Goal: Task Accomplishment & Management: Manage account settings

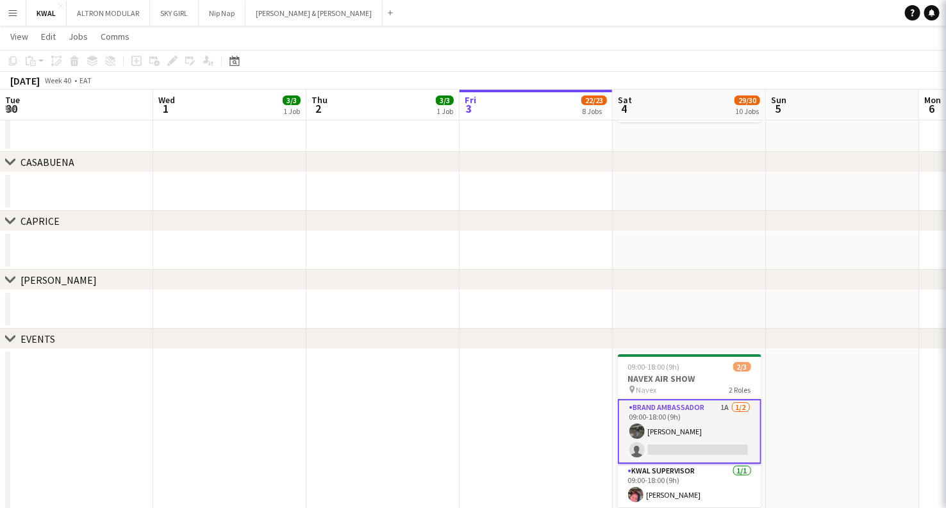
scroll to position [0, 306]
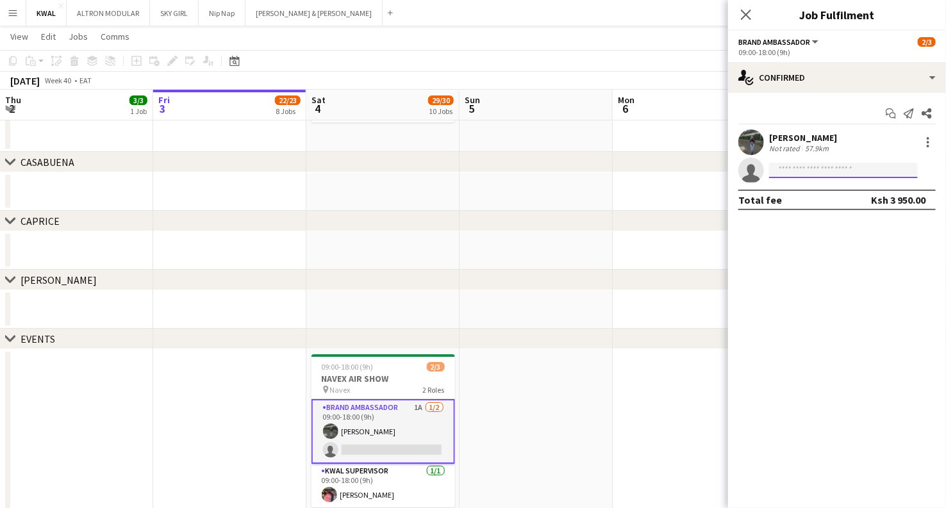
click at [797, 171] on input at bounding box center [843, 170] width 149 height 15
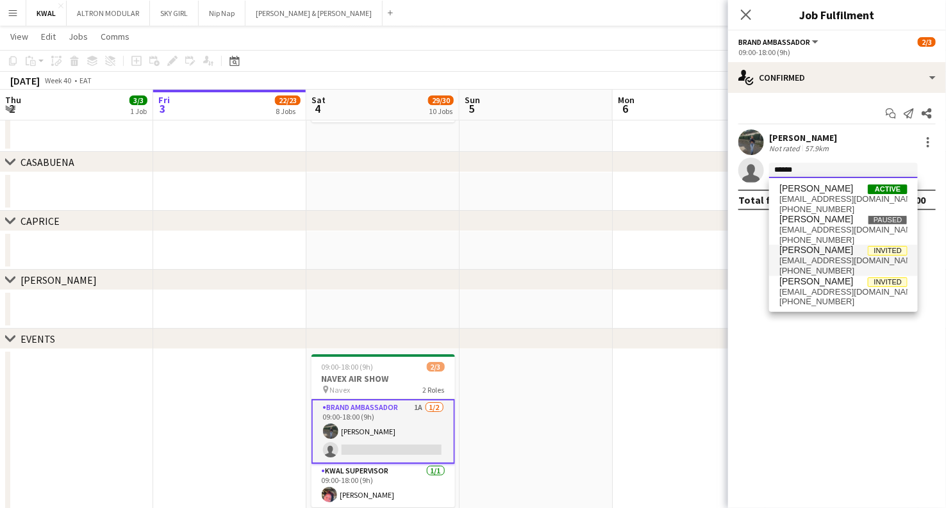
type input "******"
click at [810, 260] on span "[EMAIL_ADDRESS][DOMAIN_NAME]" at bounding box center [843, 261] width 128 height 10
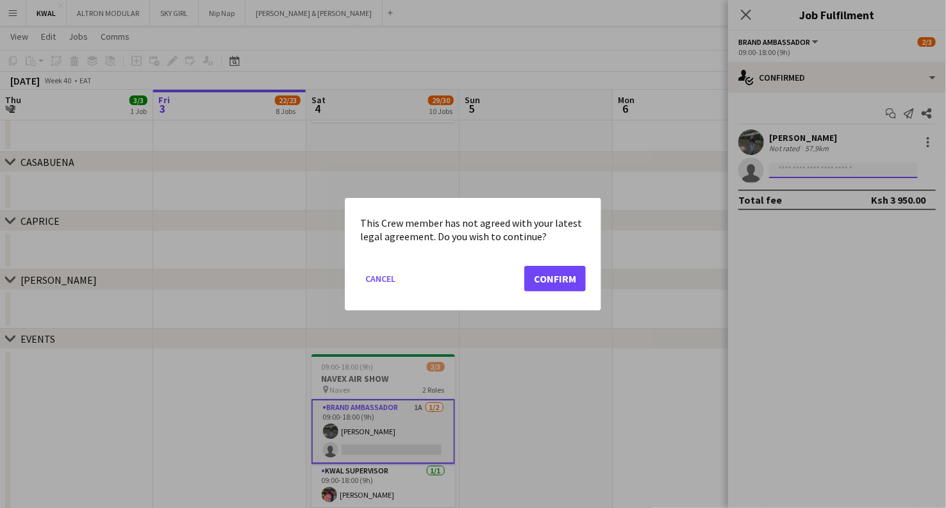
scroll to position [0, 0]
click at [560, 282] on button "Confirm" at bounding box center [555, 278] width 62 height 26
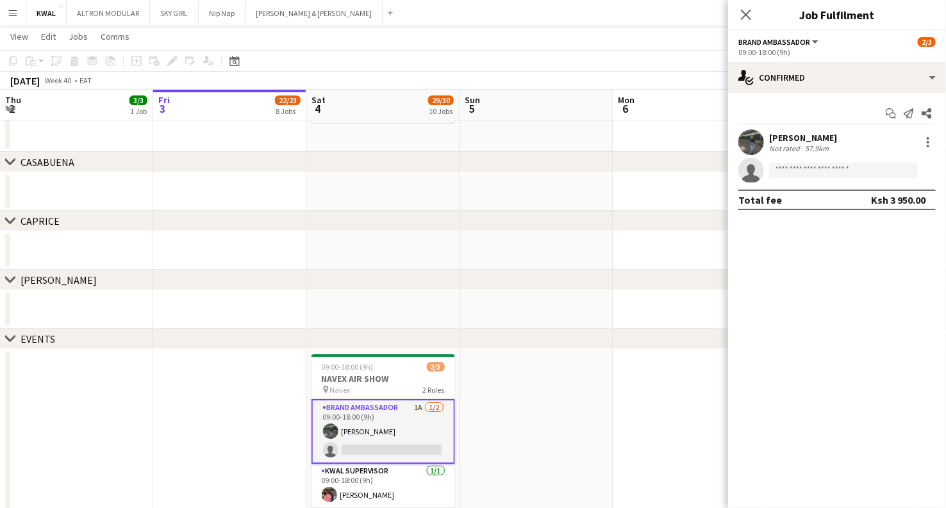
scroll to position [1923, 0]
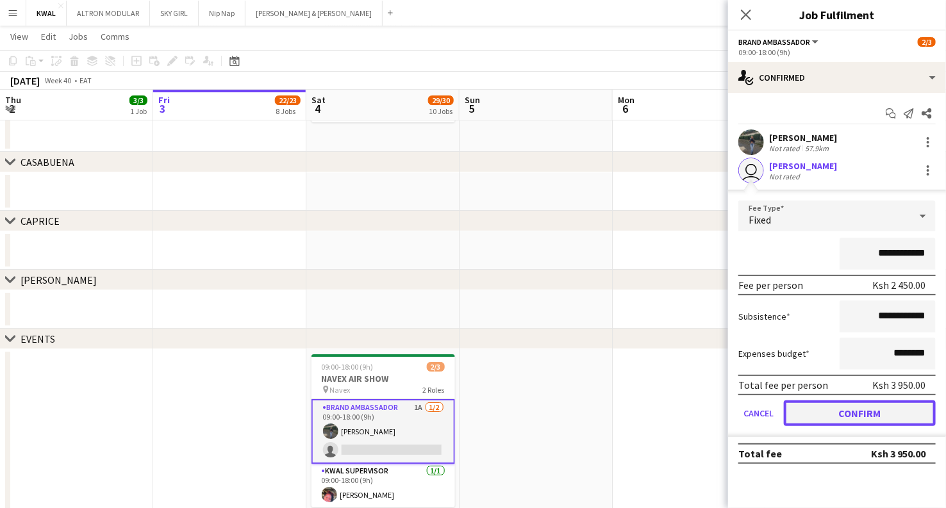
click at [835, 412] on button "Confirm" at bounding box center [860, 414] width 152 height 26
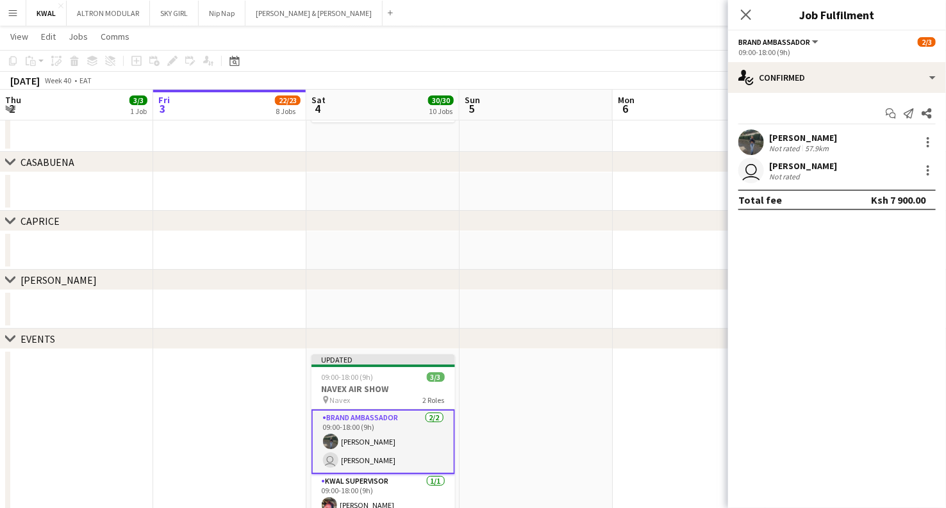
click at [664, 326] on app-date-cell at bounding box center [689, 309] width 153 height 38
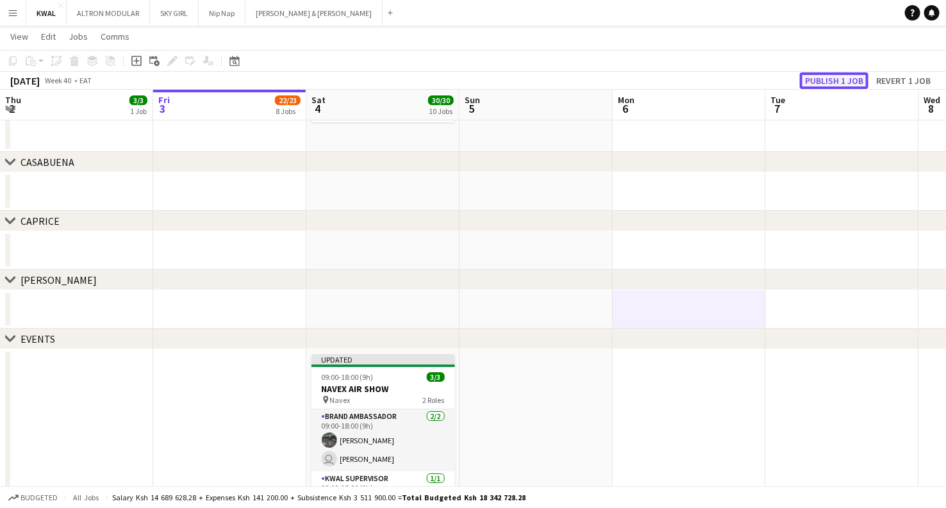
click at [830, 76] on button "Publish 1 job" at bounding box center [834, 80] width 69 height 17
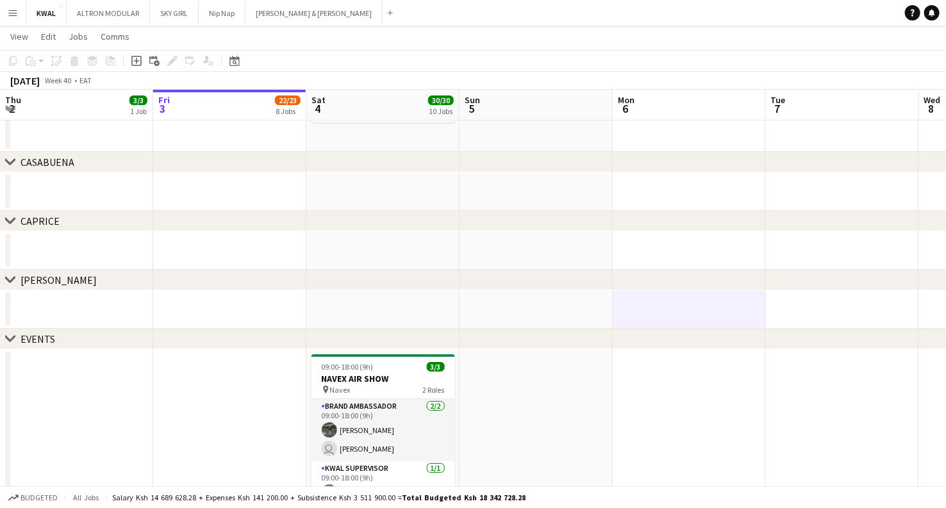
click at [11, 12] on app-icon "Menu" at bounding box center [13, 13] width 10 height 10
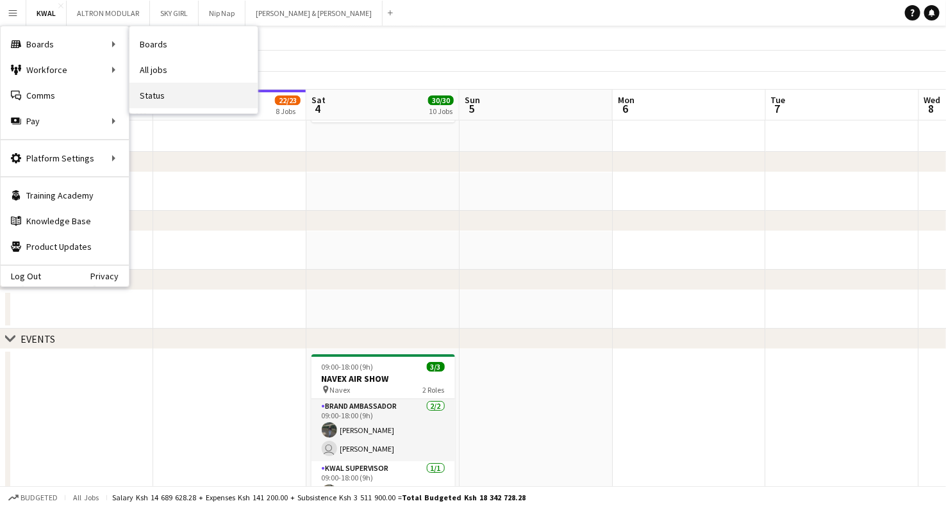
click at [148, 88] on link "Status" at bounding box center [193, 96] width 128 height 26
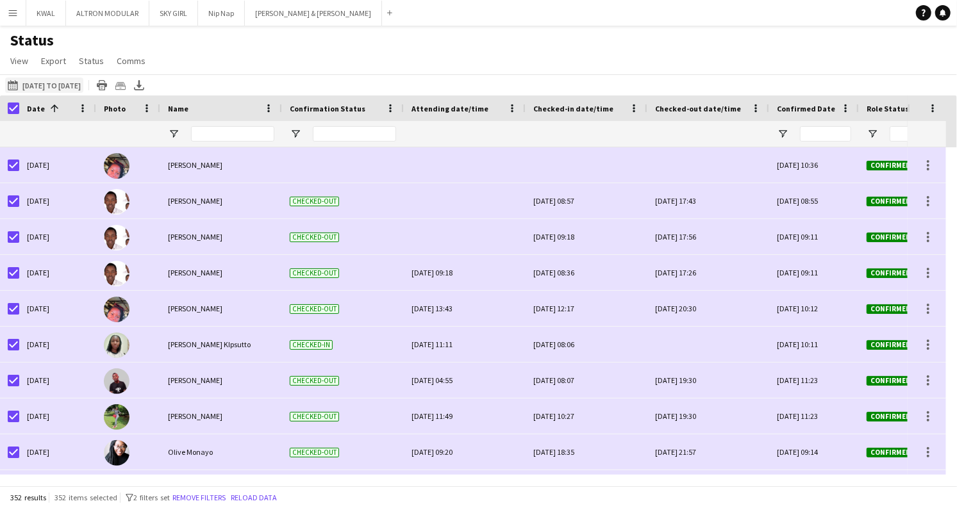
click at [60, 82] on button "[DATE] to [DATE] [DATE] to [DATE]" at bounding box center [44, 85] width 78 height 15
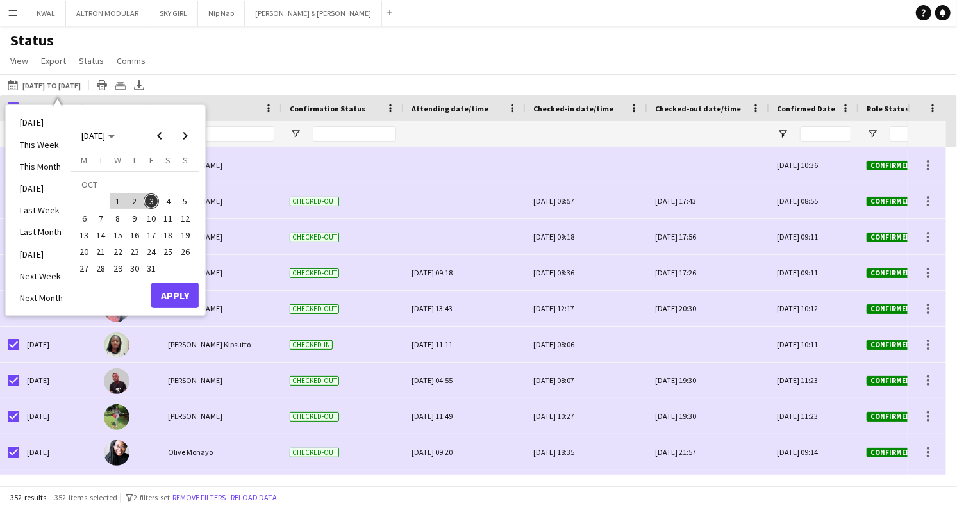
click at [153, 197] on span "3" at bounding box center [151, 201] width 15 height 15
click at [158, 137] on span "Previous month" at bounding box center [160, 136] width 26 height 26
click at [94, 268] on span "30" at bounding box center [101, 269] width 15 height 15
click at [190, 140] on span "Next month" at bounding box center [185, 136] width 26 height 26
click at [188, 202] on span "5" at bounding box center [185, 201] width 15 height 15
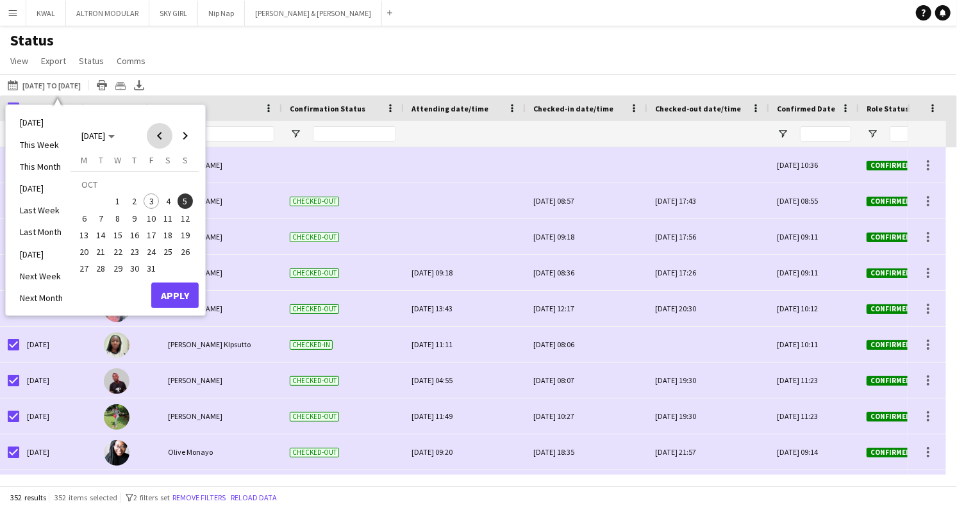
click at [162, 139] on span "Previous month" at bounding box center [160, 136] width 26 height 26
click at [97, 269] on span "30" at bounding box center [101, 269] width 15 height 15
click at [183, 130] on span "Next month" at bounding box center [185, 136] width 26 height 26
click at [118, 198] on span "1" at bounding box center [117, 201] width 15 height 15
click at [183, 202] on span "5" at bounding box center [185, 201] width 15 height 15
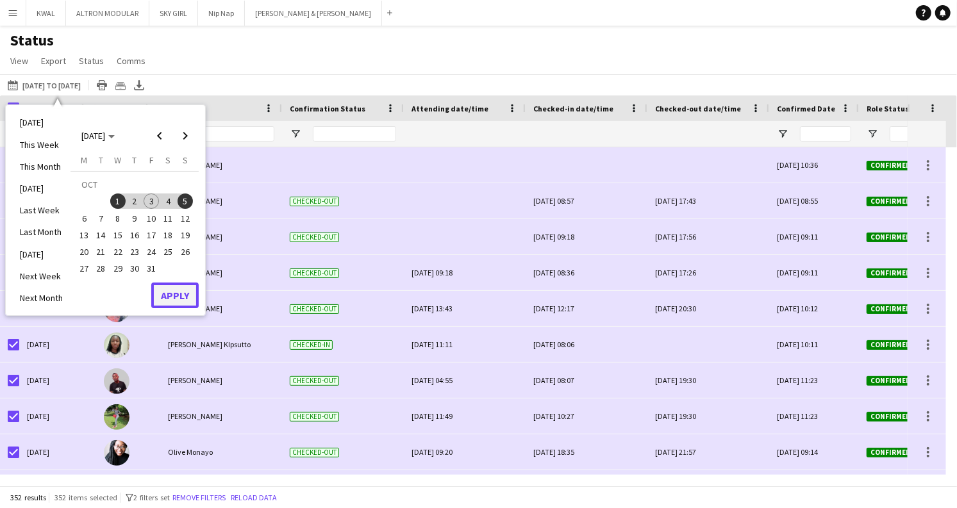
click at [185, 299] on button "Apply" at bounding box center [174, 296] width 47 height 26
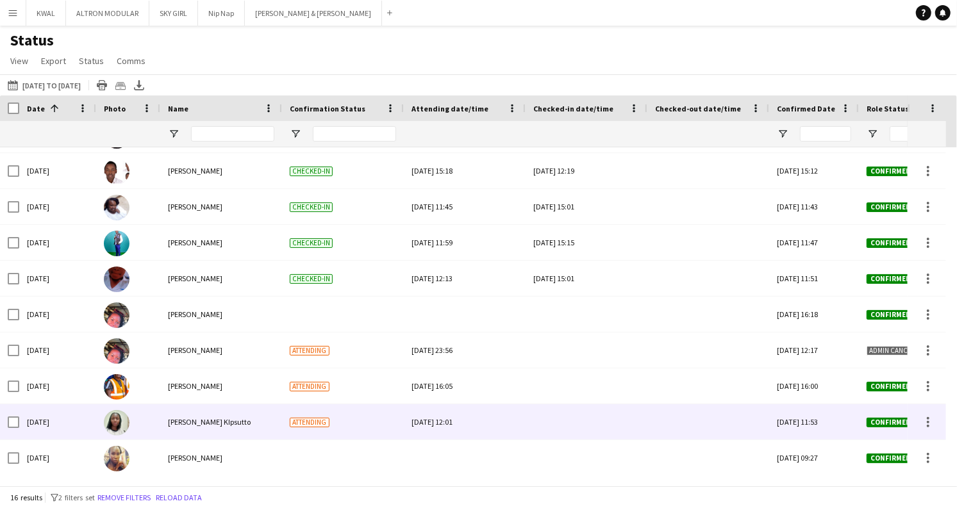
scroll to position [246, 0]
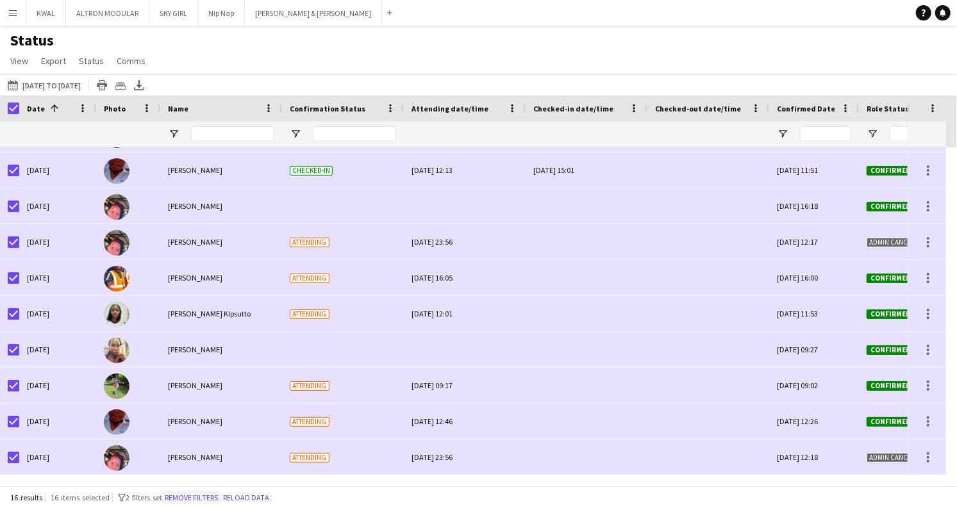
click at [208, 494] on button "Remove filters" at bounding box center [191, 498] width 58 height 14
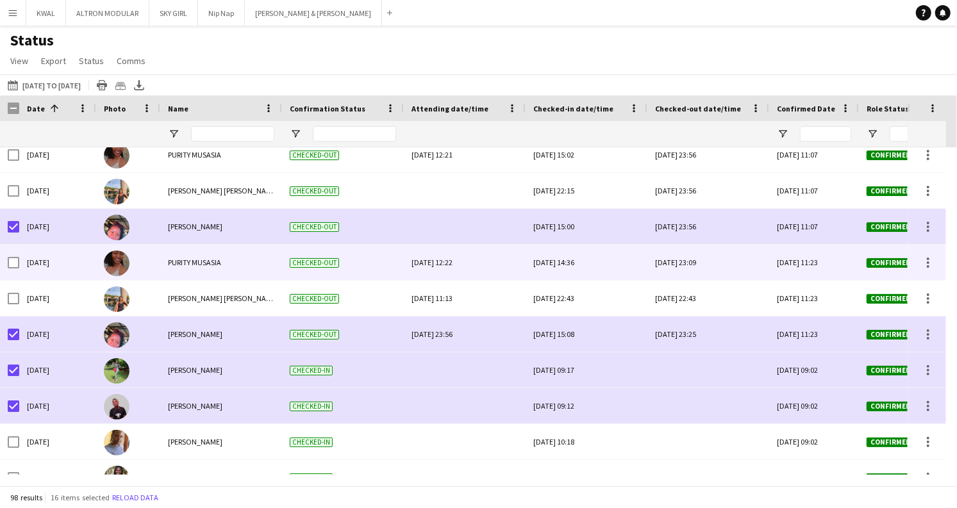
scroll to position [0, 0]
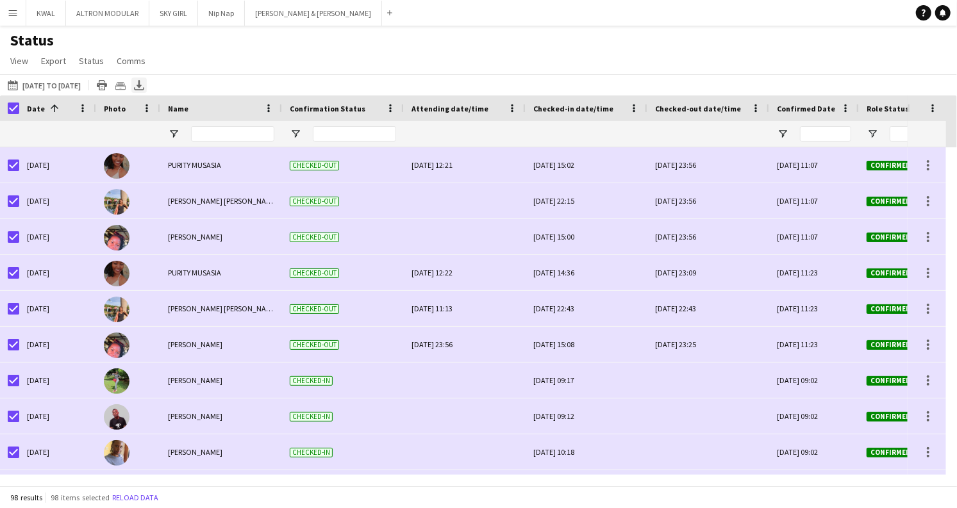
click at [142, 85] on icon at bounding box center [139, 84] width 5 height 8
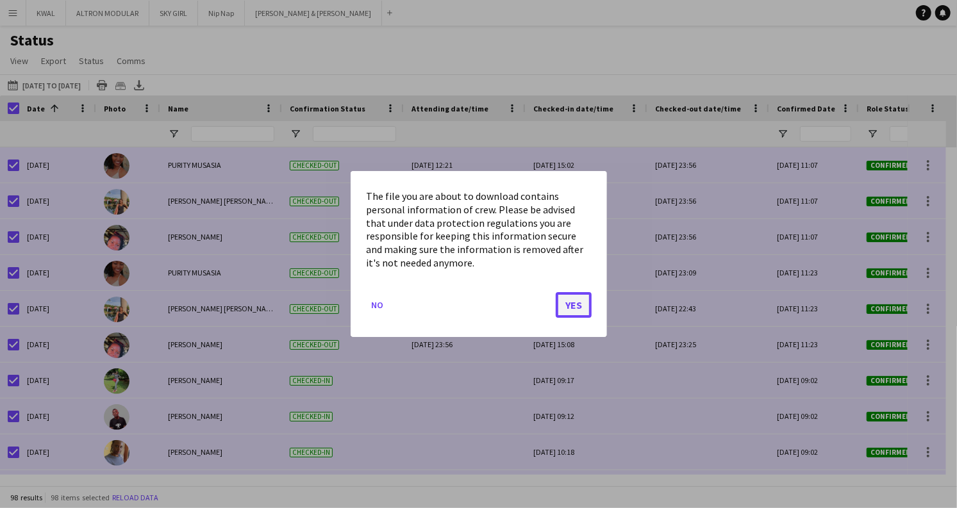
click at [585, 314] on button "Yes" at bounding box center [574, 305] width 36 height 26
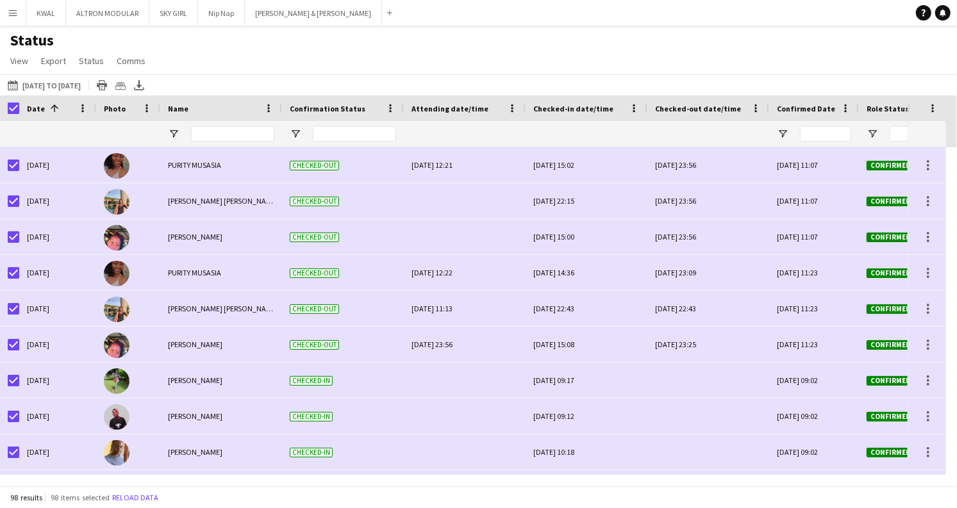
click at [533, 54] on div "Status View Views Default view New view Update view Delete view Edit name Custo…" at bounding box center [478, 53] width 957 height 44
